Goal: Find specific page/section: Find specific page/section

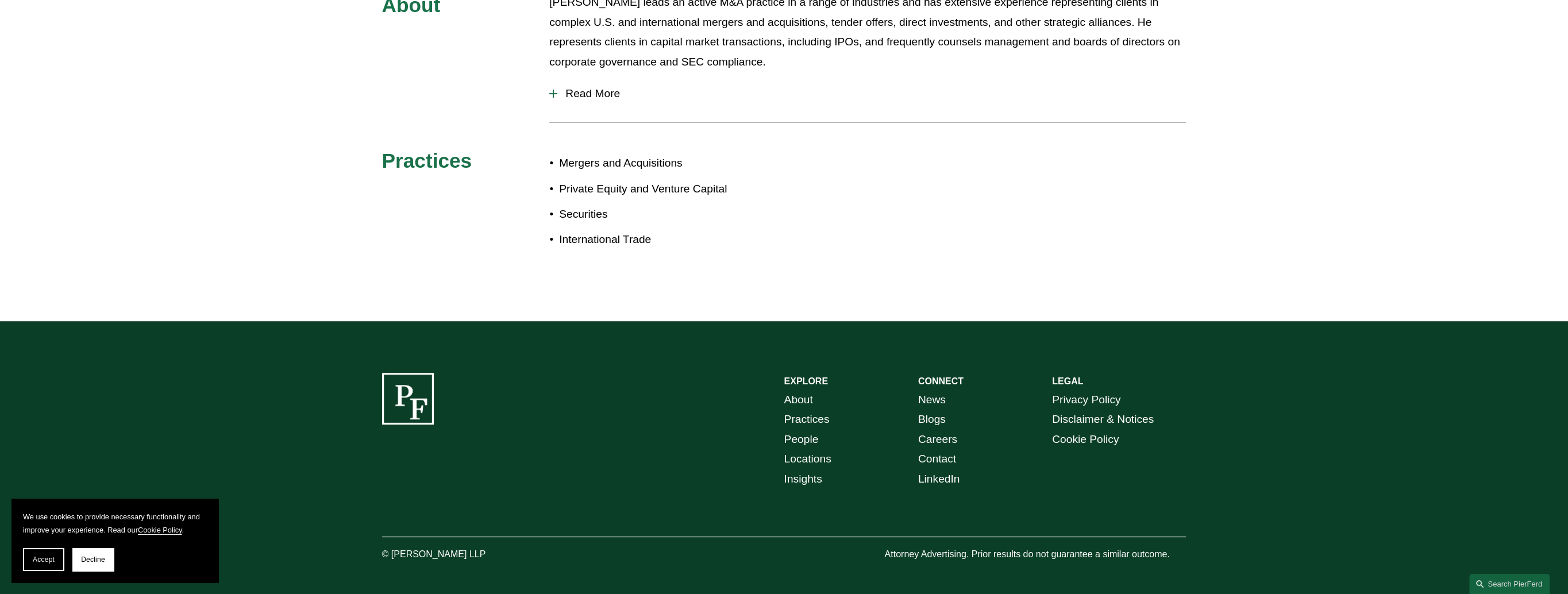
scroll to position [659, 0]
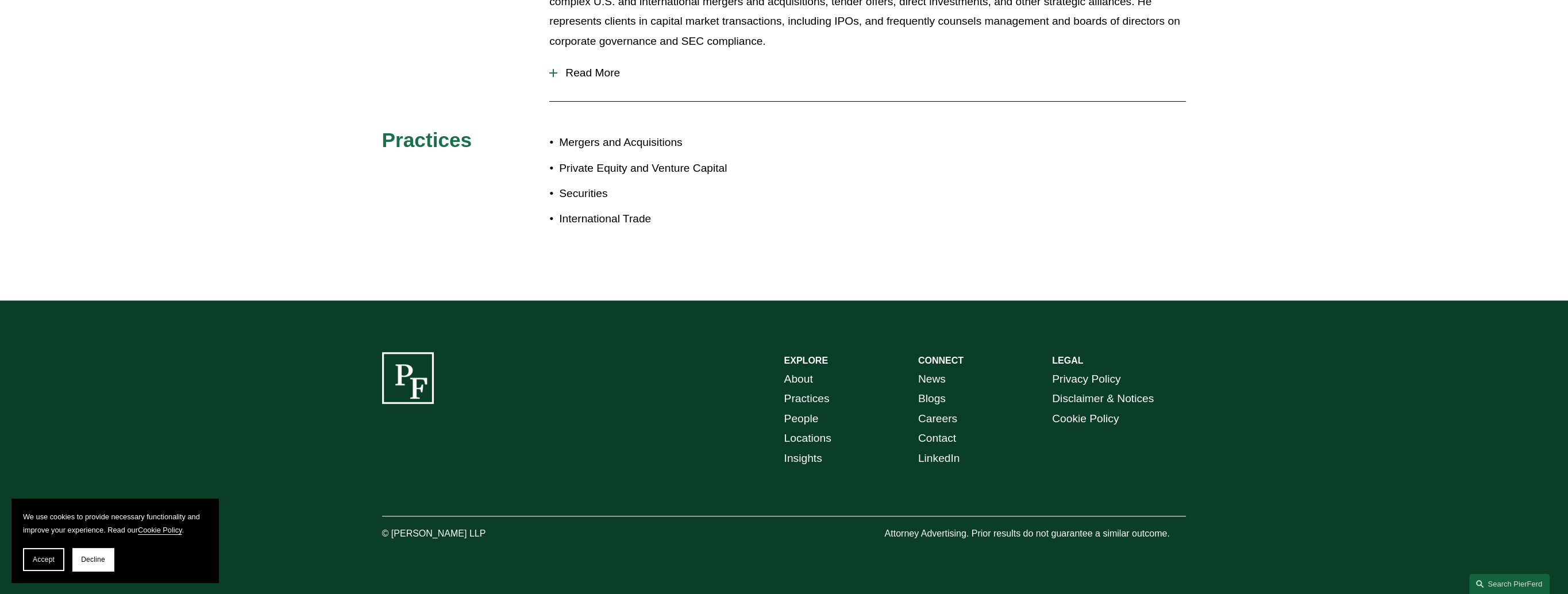
click at [824, 438] on link "Locations" at bounding box center [808, 439] width 47 height 20
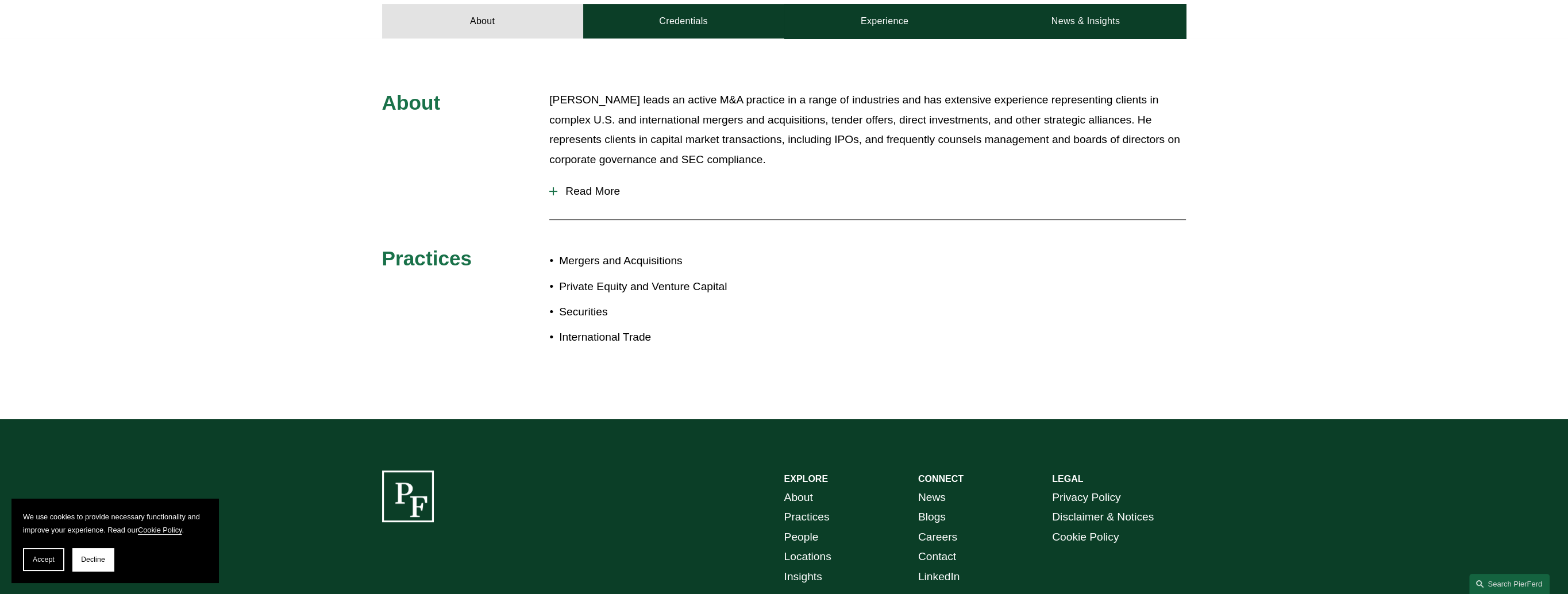
scroll to position [315, 0]
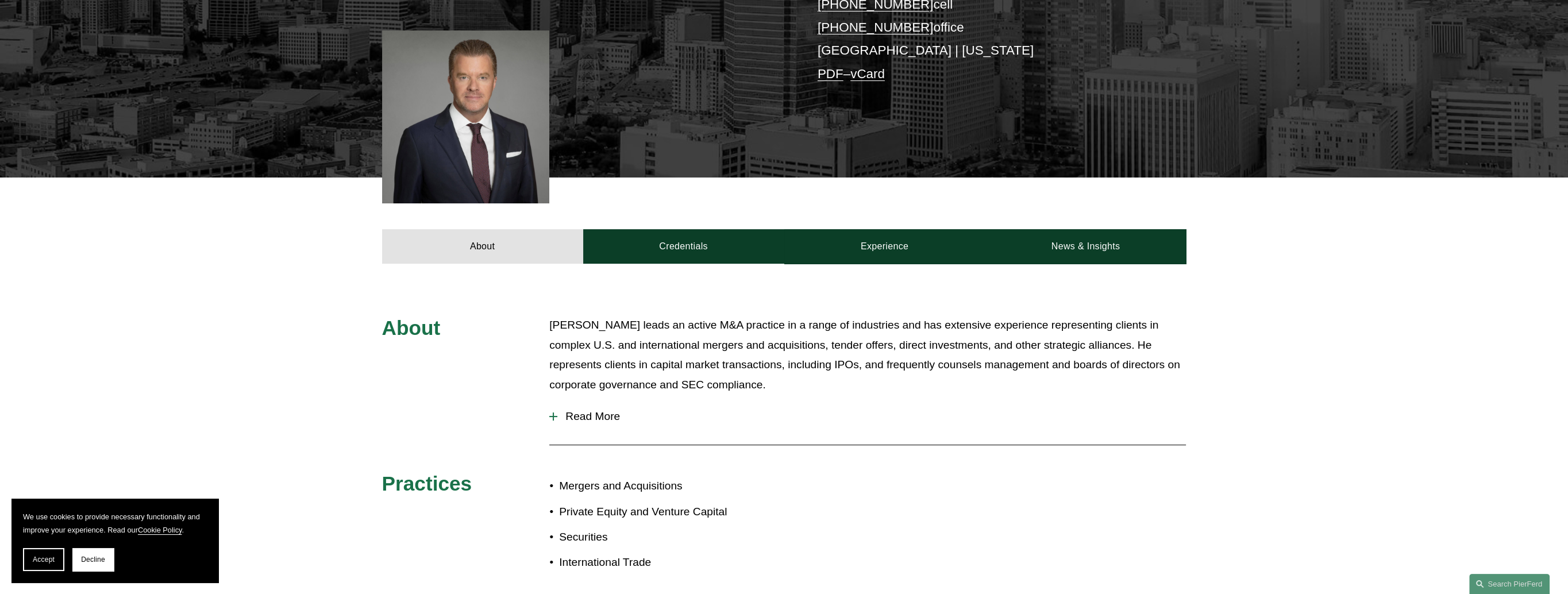
click at [572, 413] on span "Read More" at bounding box center [872, 416] width 629 height 13
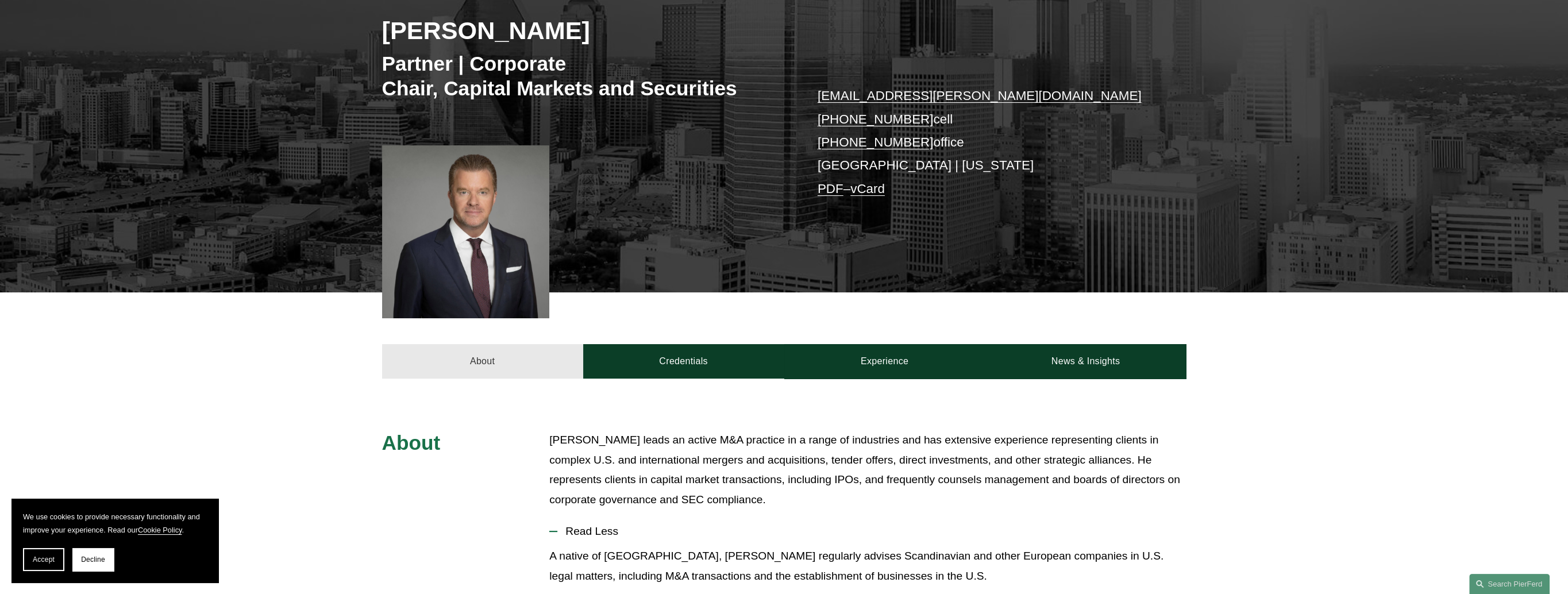
scroll to position [372, 0]
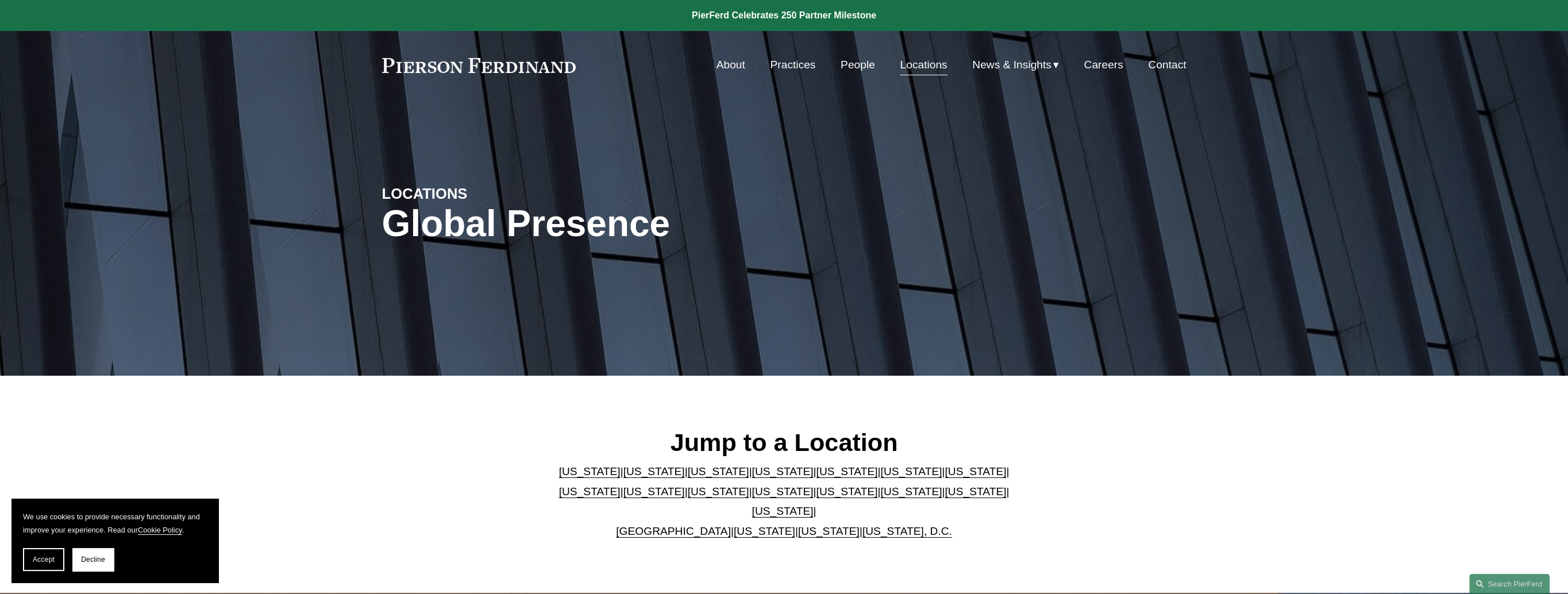
click at [814, 505] on link "[US_STATE]" at bounding box center [783, 511] width 61 height 12
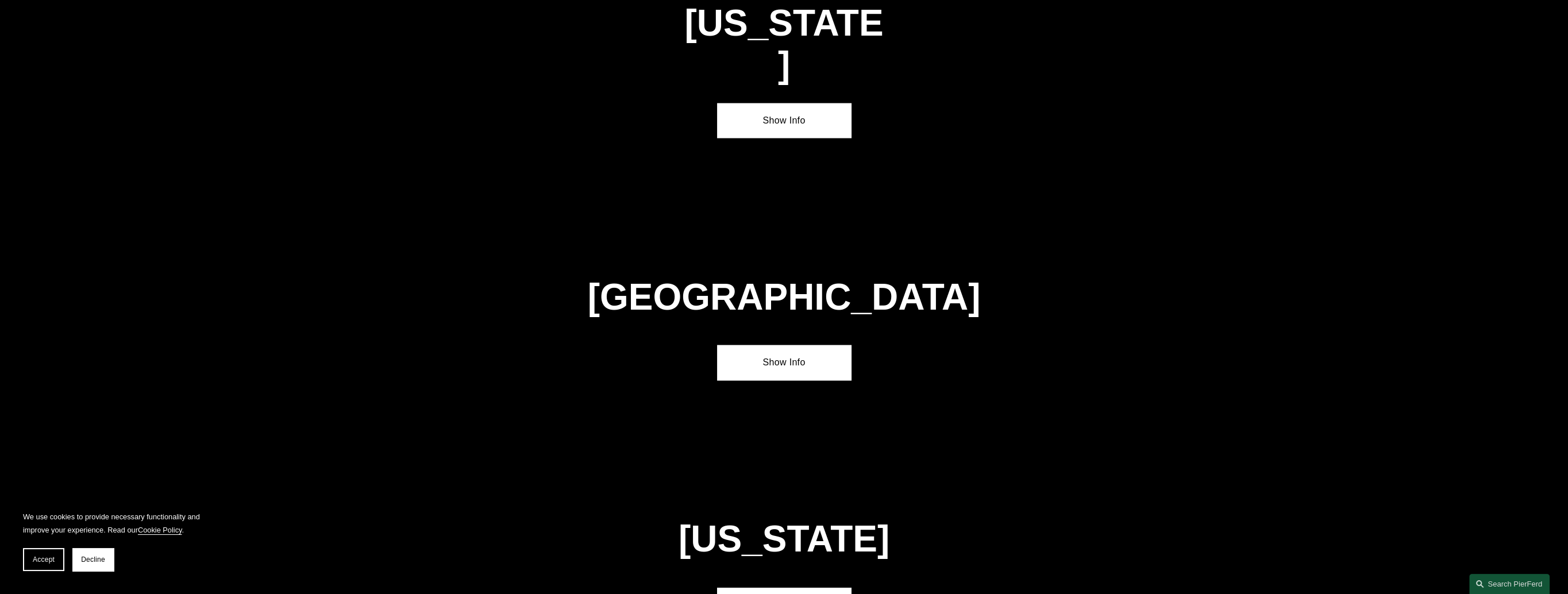
scroll to position [3800, 0]
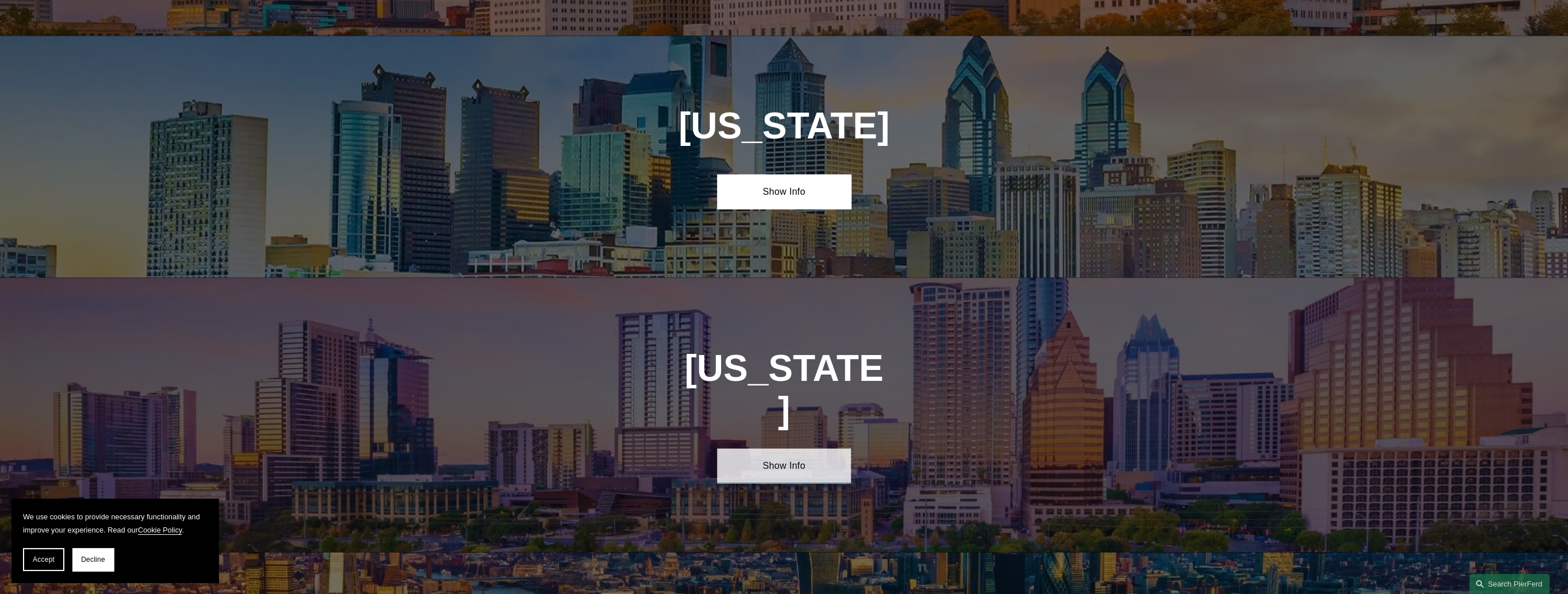
click at [783, 448] on link "Show Info" at bounding box center [784, 465] width 134 height 35
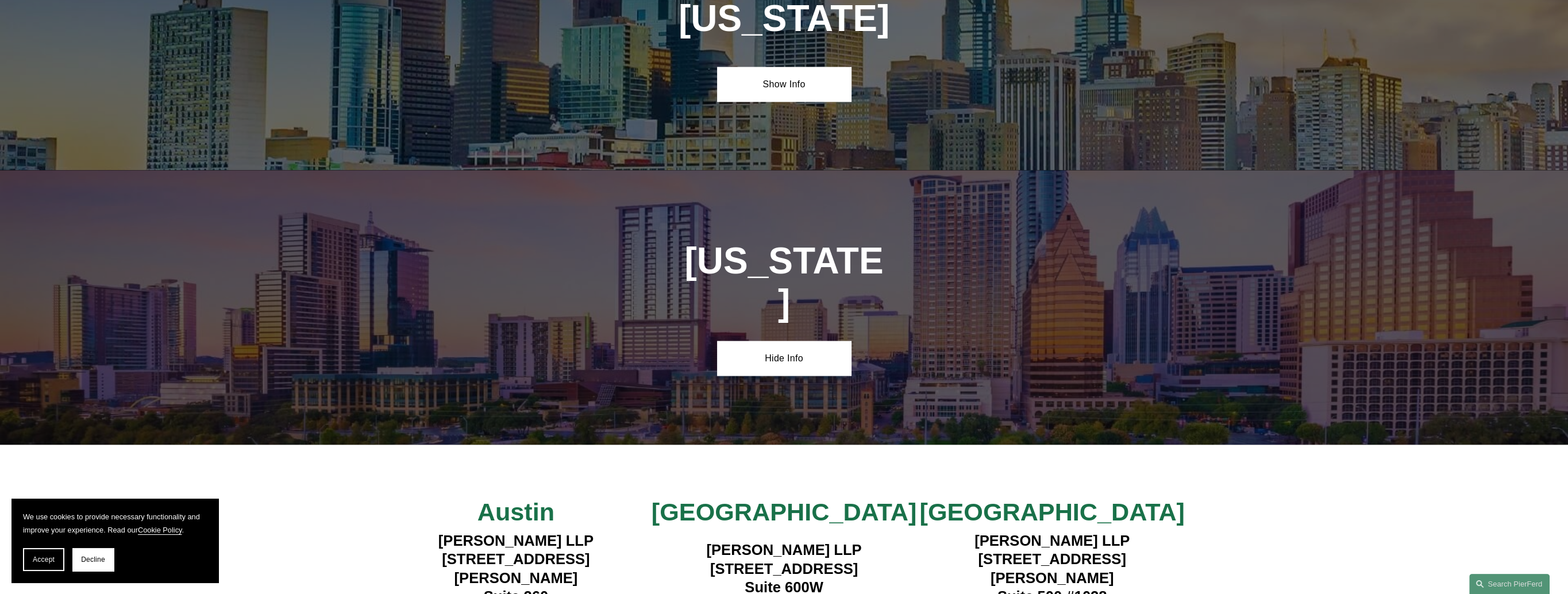
scroll to position [3915, 0]
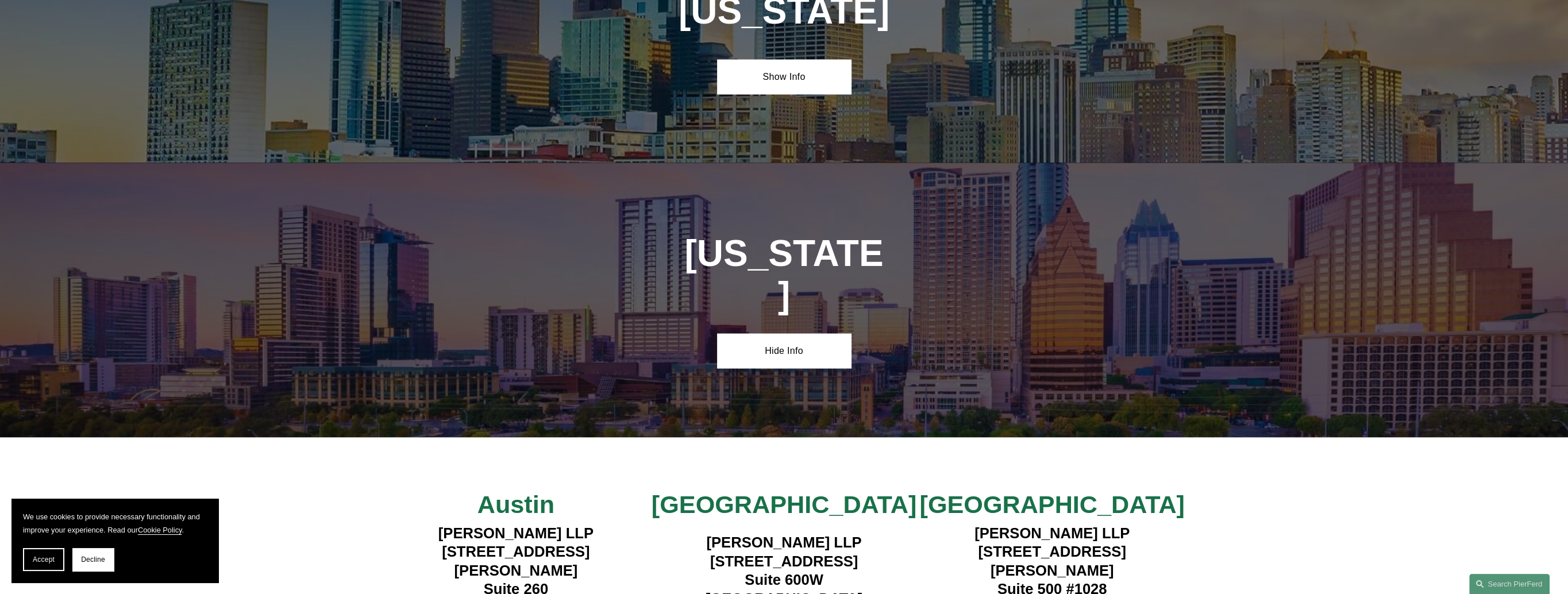
click at [350, 163] on div "Texas Hide Info" at bounding box center [784, 300] width 1568 height 274
